Goal: Check status: Check status

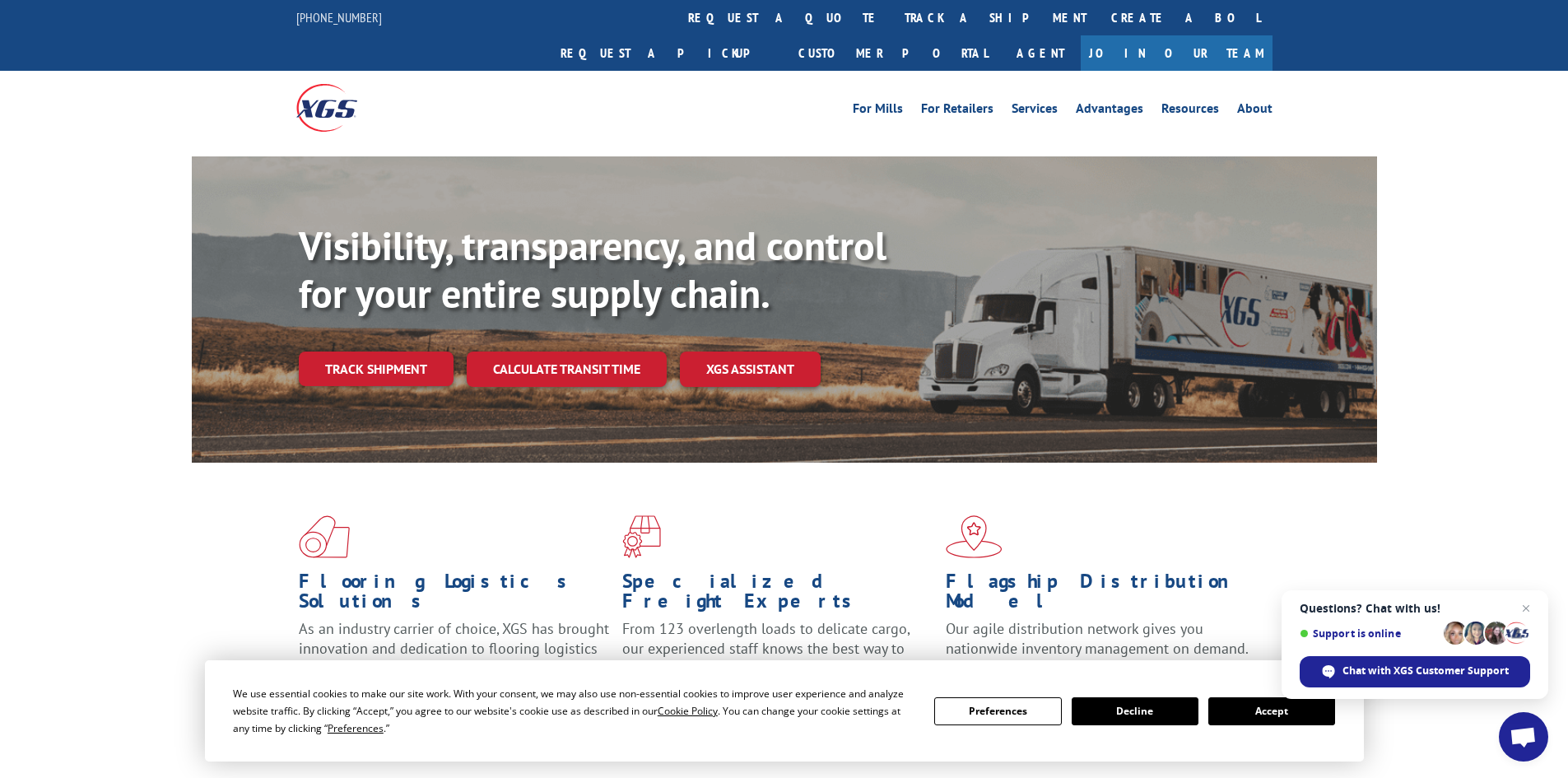
click at [1276, 707] on button "Accept" at bounding box center [1272, 711] width 126 height 28
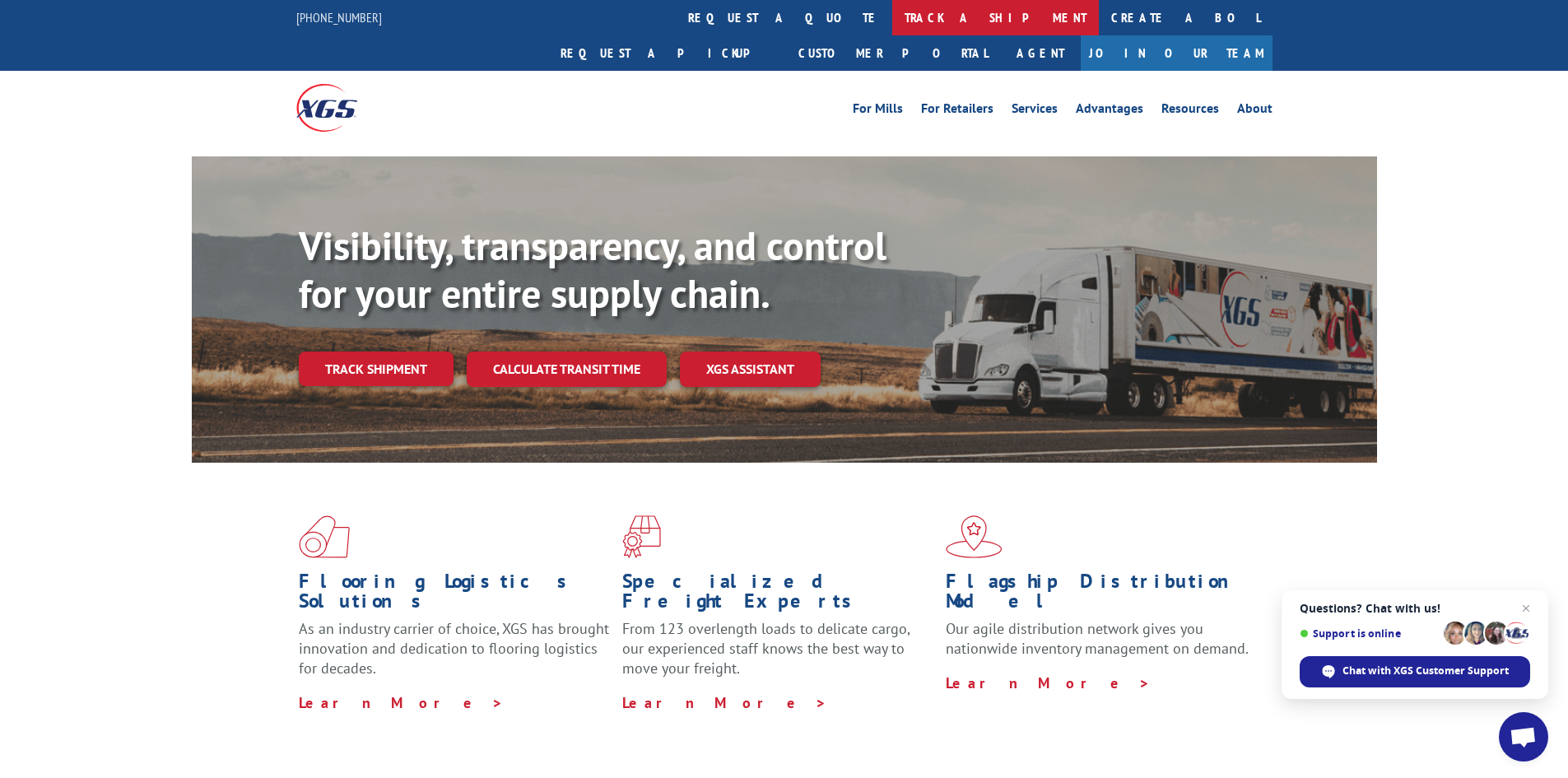
click at [893, 13] on link "track a shipment" at bounding box center [996, 18] width 206 height 35
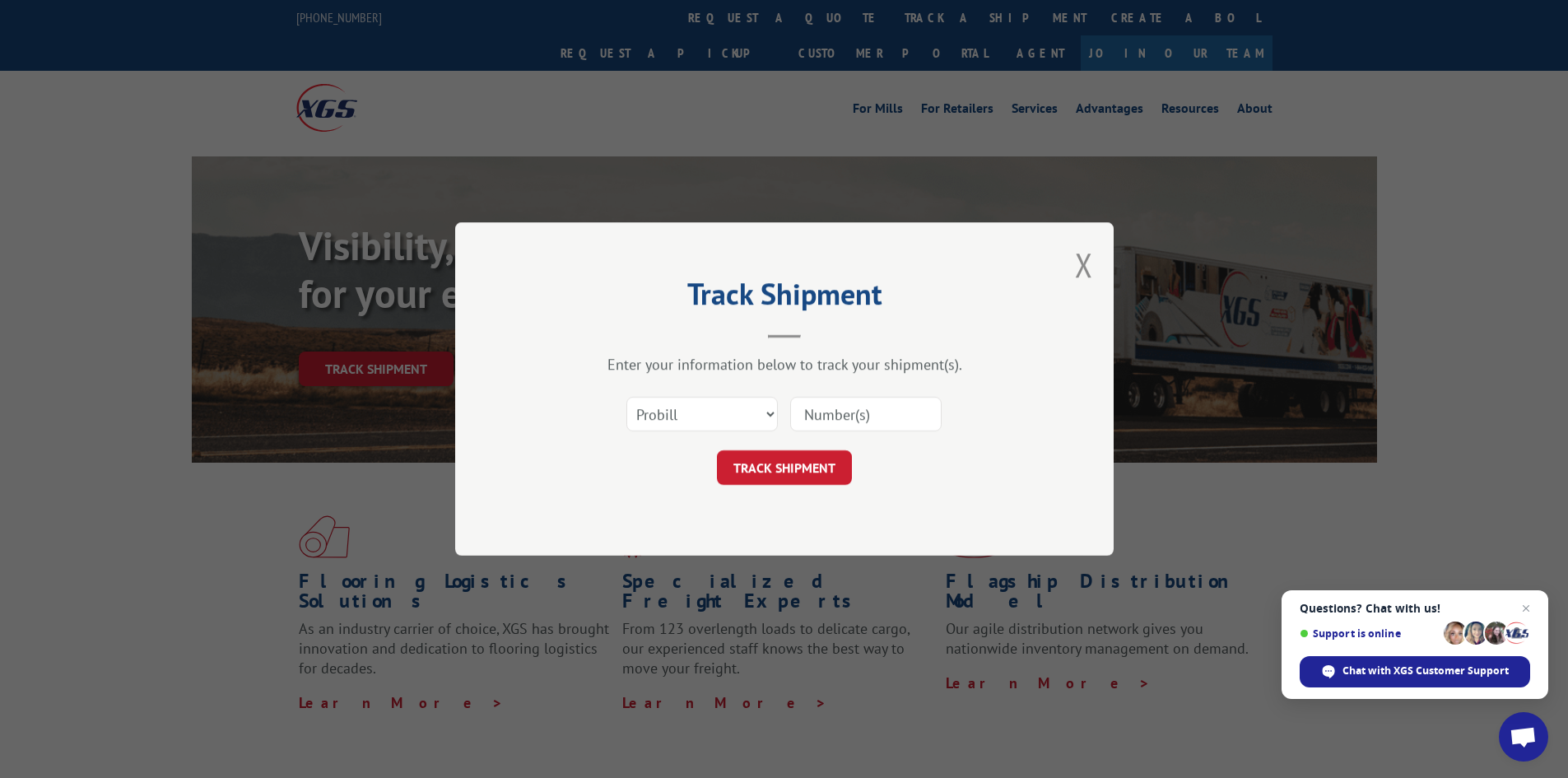
click at [828, 414] on input at bounding box center [866, 413] width 151 height 34
paste input "6026023"
type input "6026023"
click at [786, 464] on button "TRACK SHIPMENT" at bounding box center [784, 467] width 135 height 34
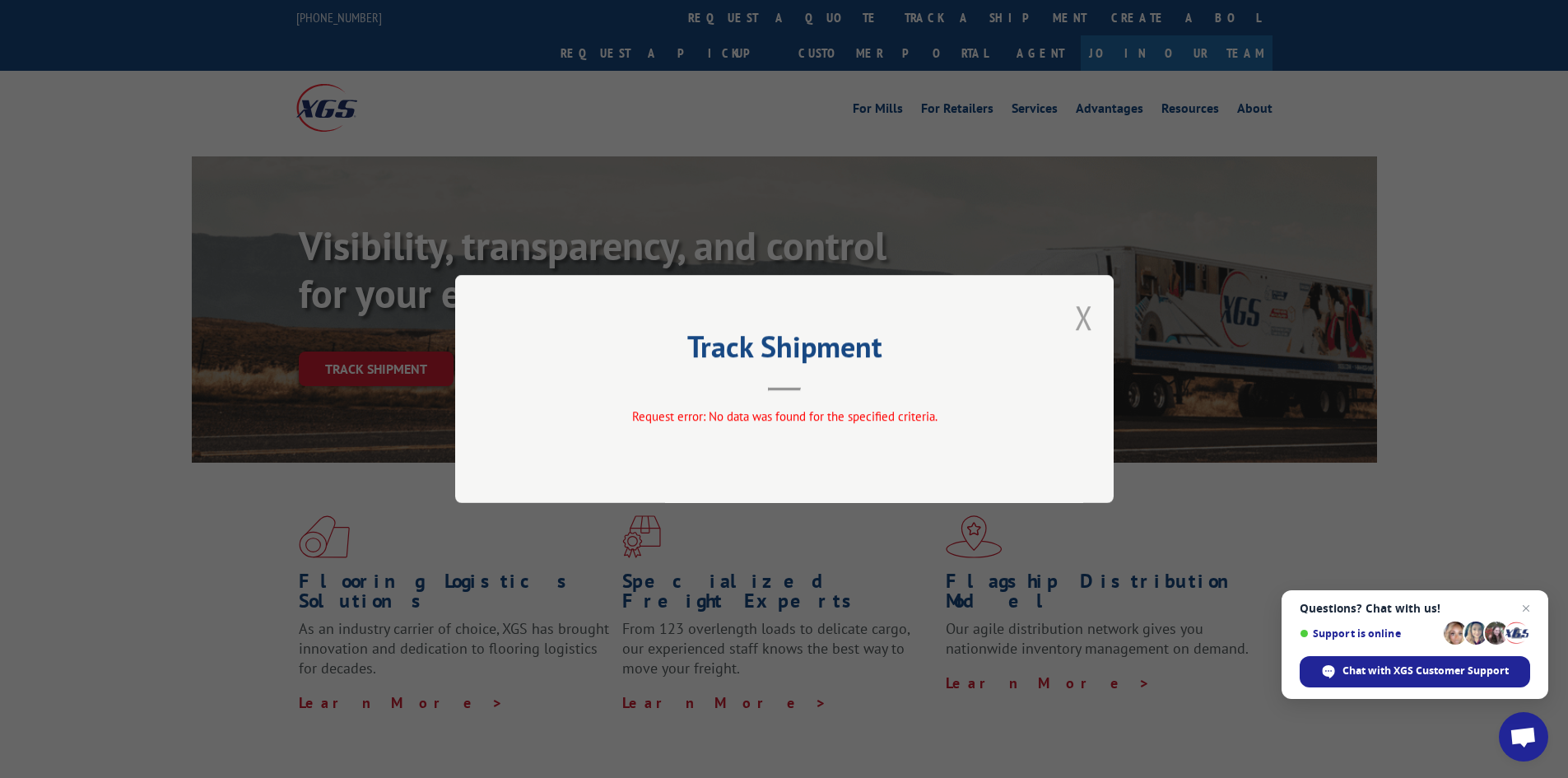
click at [1086, 318] on button "Close modal" at bounding box center [1083, 317] width 18 height 44
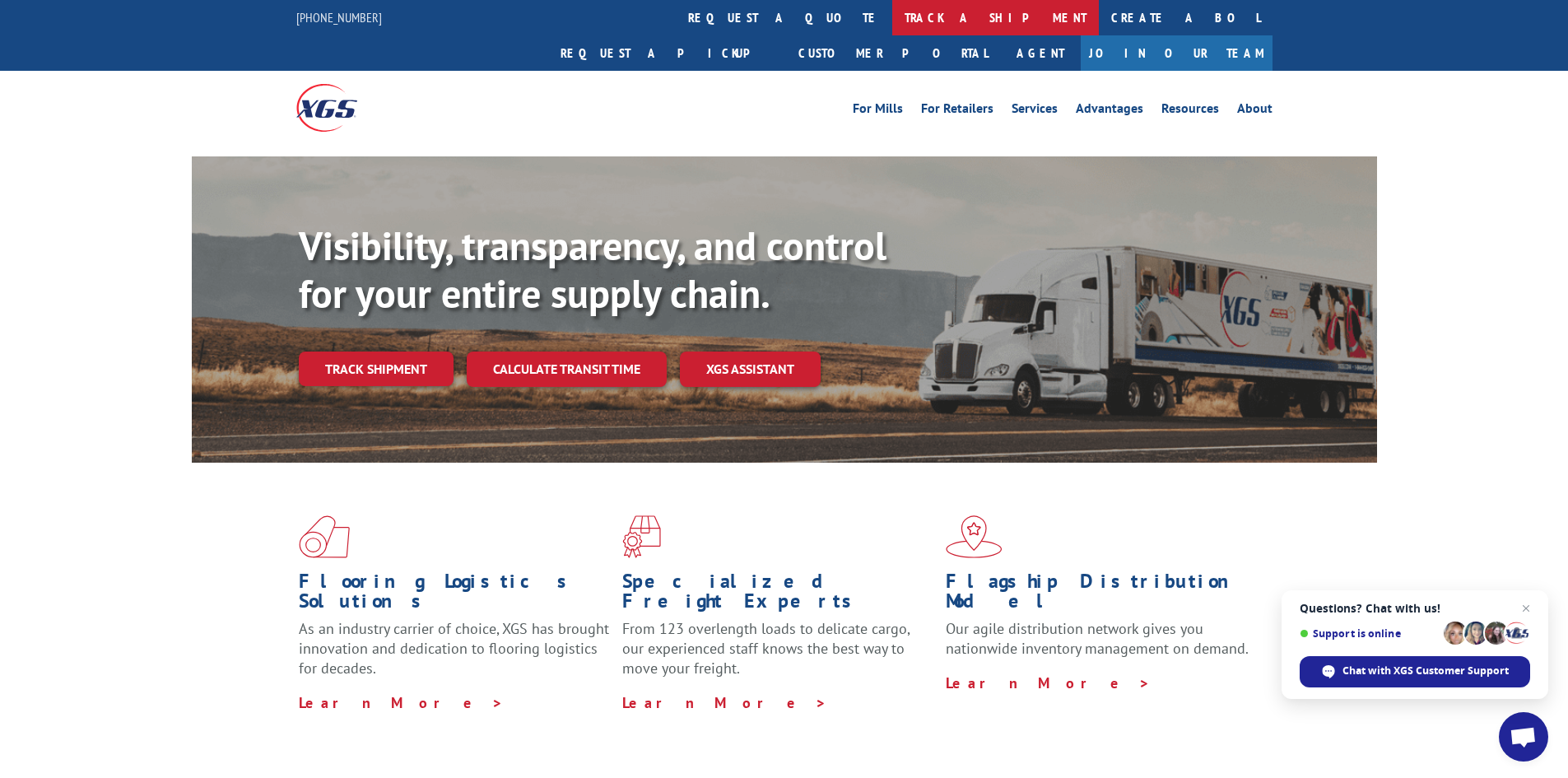
click at [893, 19] on link "track a shipment" at bounding box center [996, 18] width 206 height 35
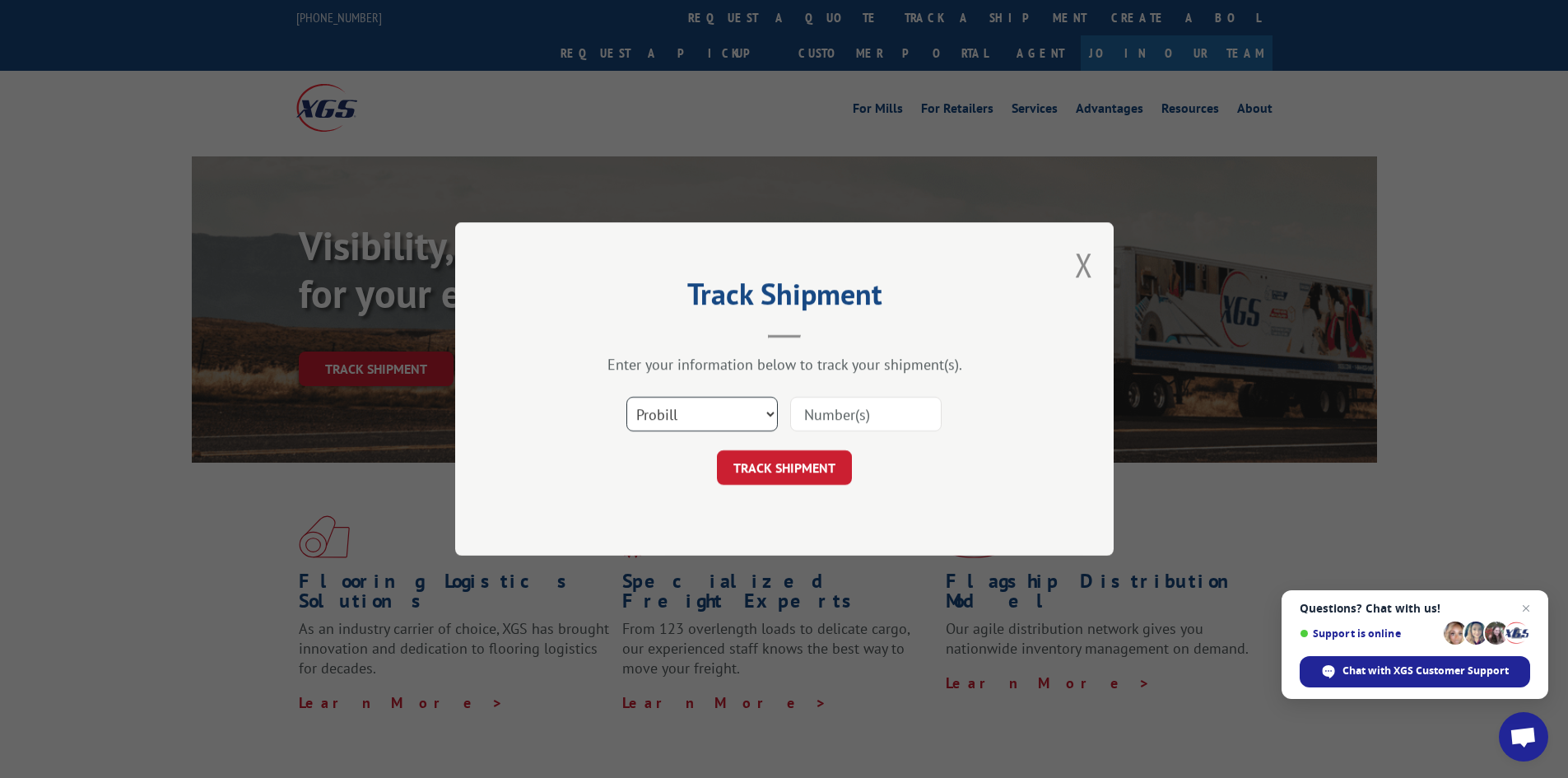
click at [690, 413] on select "Select category... Probill BOL PO" at bounding box center [701, 413] width 151 height 34
select select "bol"
click at [626, 396] on select "Select category... Probill BOL PO" at bounding box center [701, 413] width 151 height 34
click at [808, 418] on input at bounding box center [866, 413] width 151 height 34
paste input "6026023"
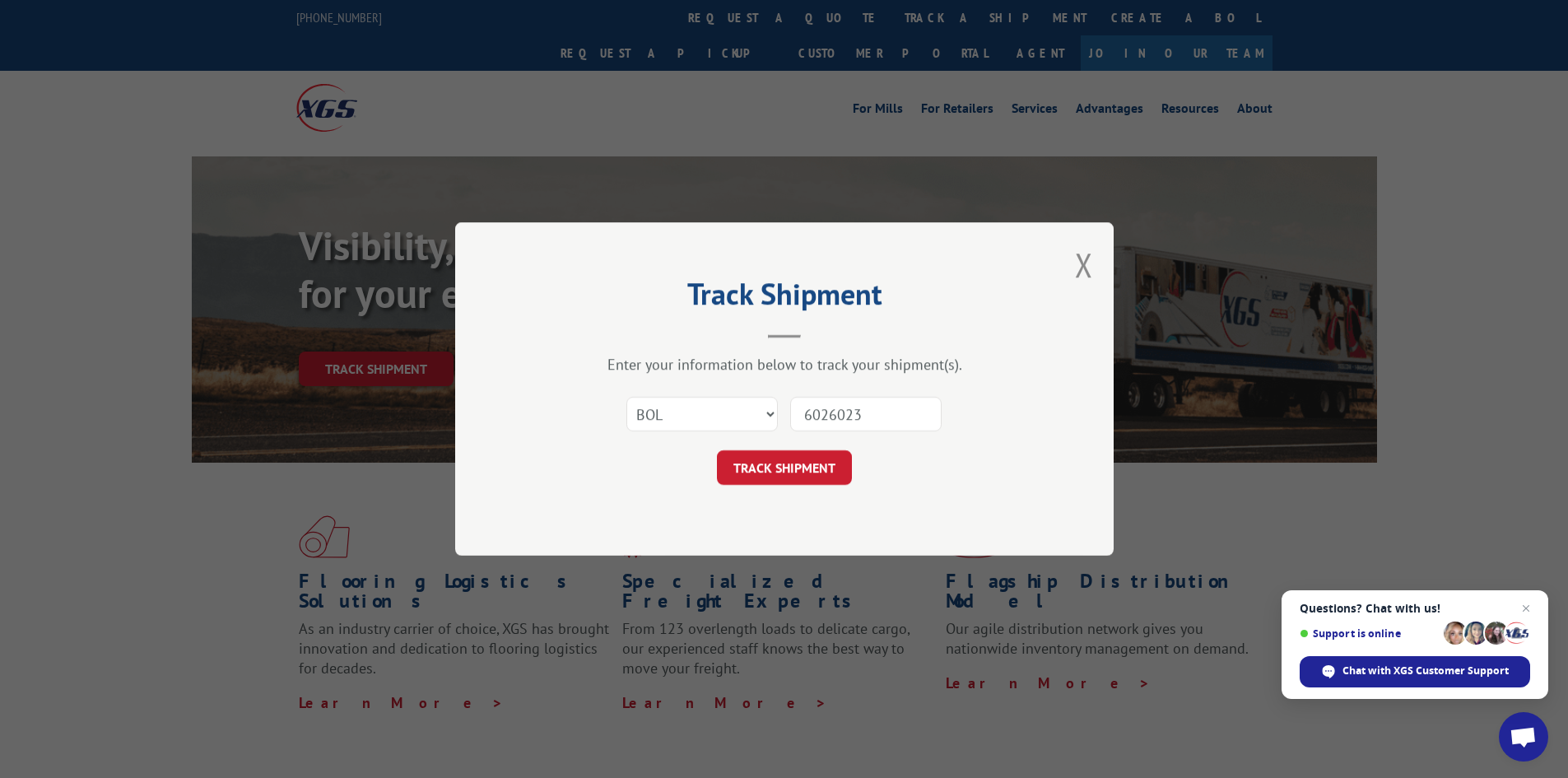
type input "6026023"
click at [717, 450] on button "TRACK SHIPMENT" at bounding box center [784, 467] width 135 height 34
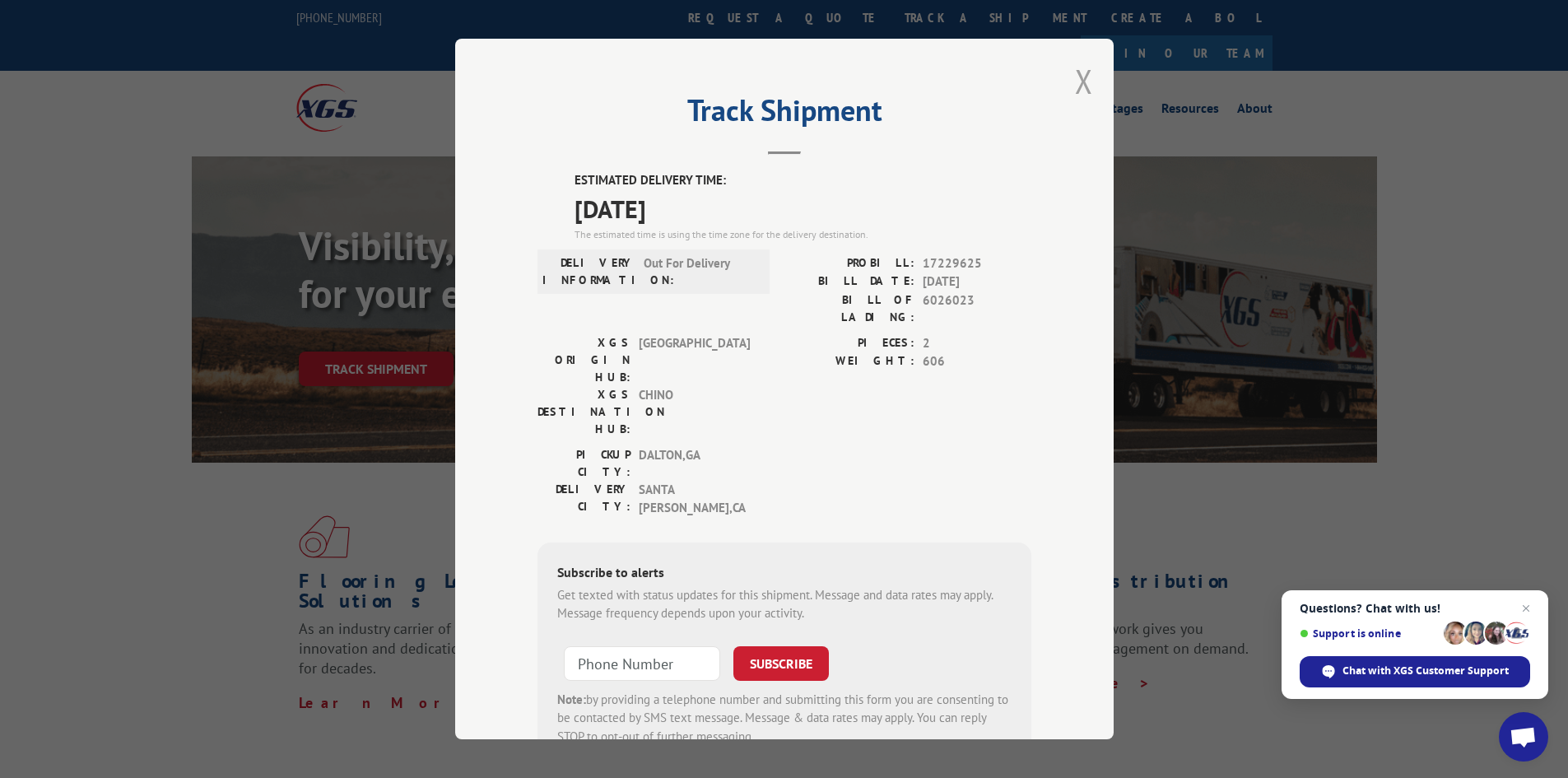
click at [1075, 81] on button "Close modal" at bounding box center [1083, 81] width 18 height 44
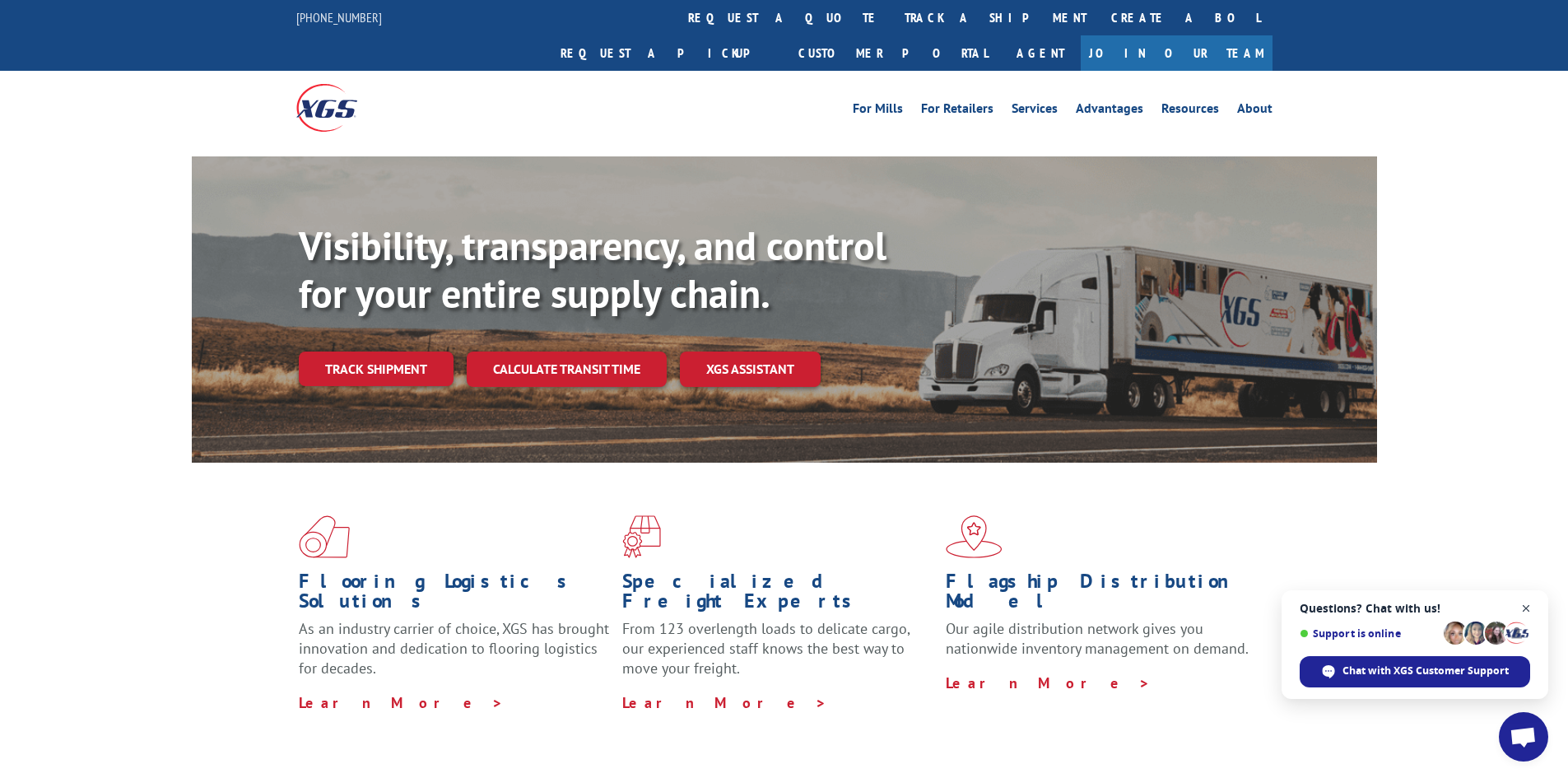
click at [1523, 607] on span "Close chat" at bounding box center [1526, 608] width 20 height 20
